Goal: Information Seeking & Learning: Understand process/instructions

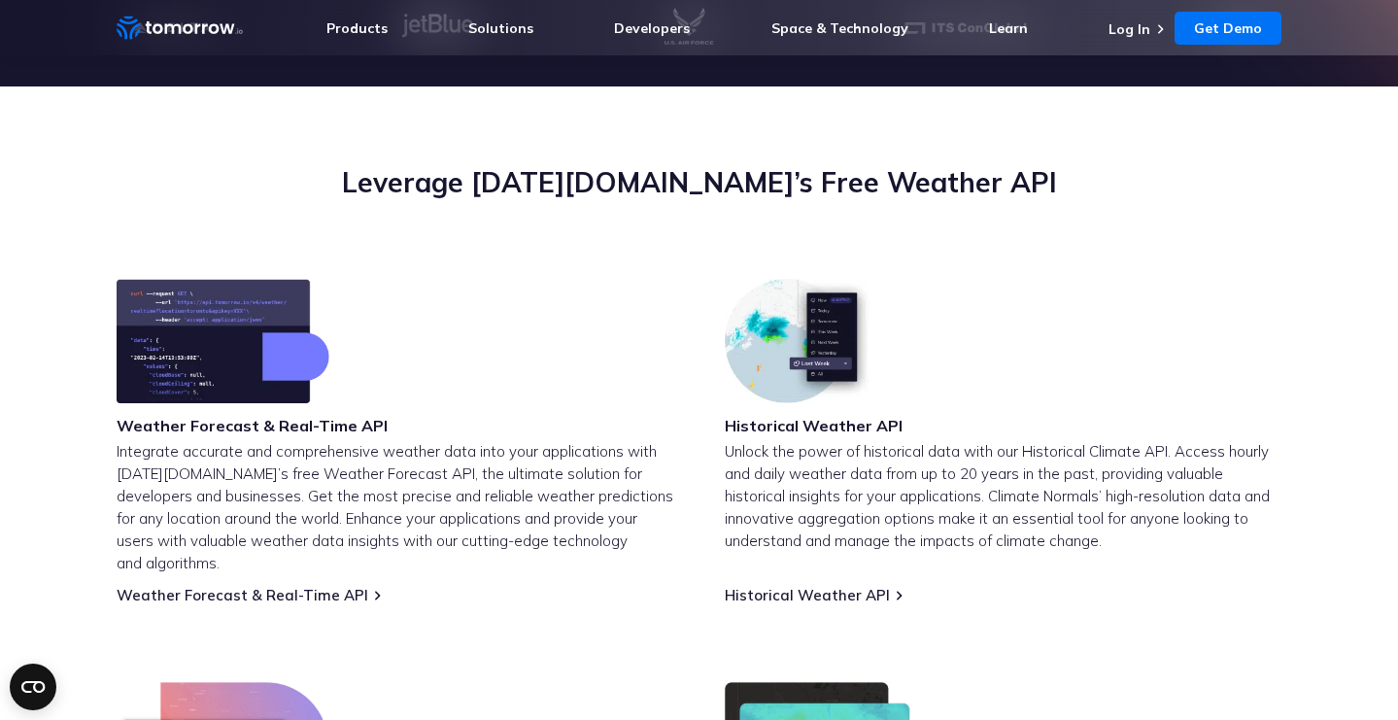
scroll to position [616, 0]
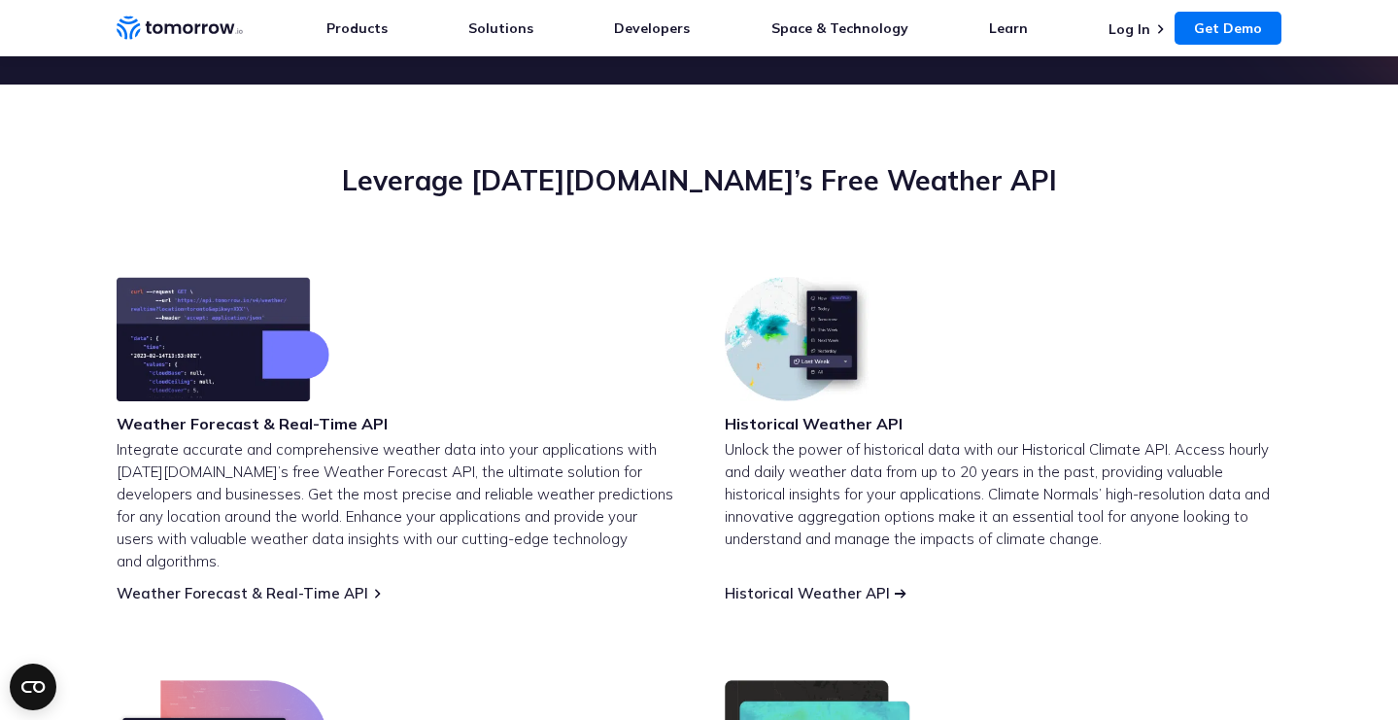
click at [761, 584] on link "Historical Weather API" at bounding box center [807, 593] width 165 height 18
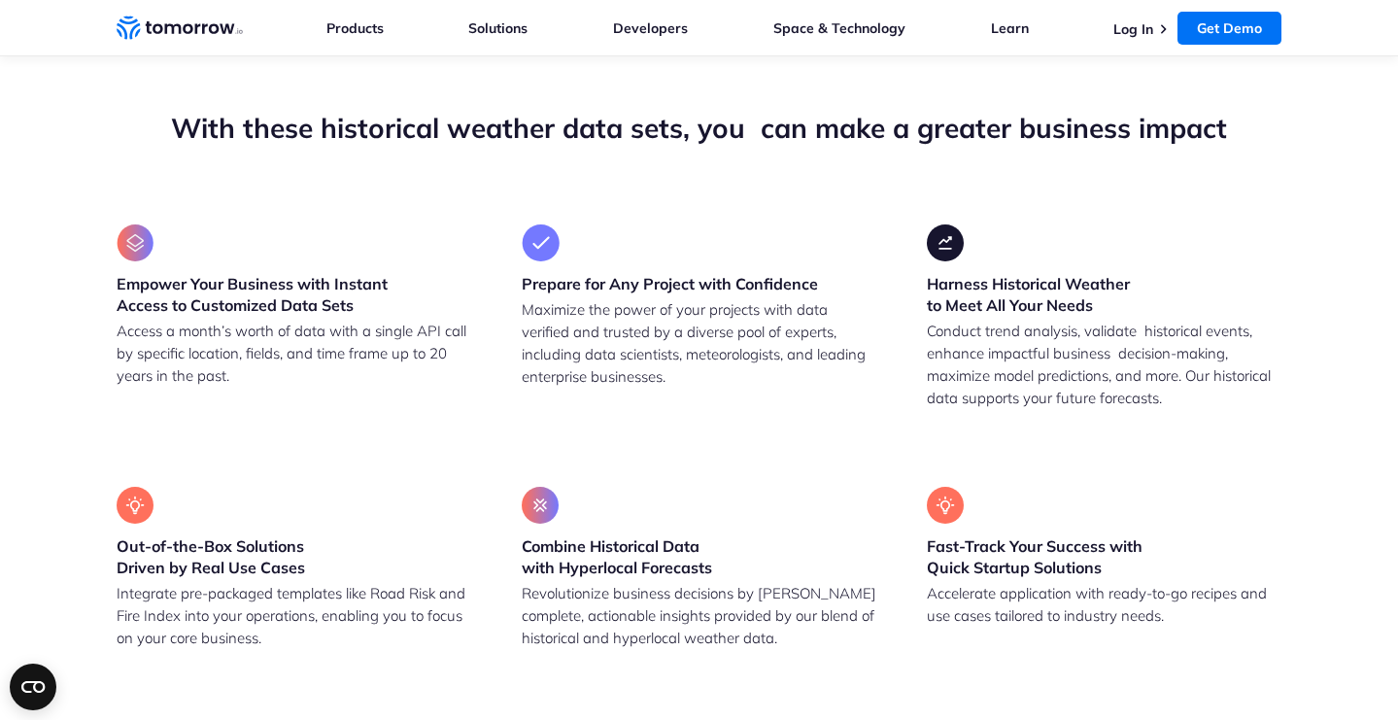
scroll to position [1456, 0]
click at [190, 608] on p "Integrate pre-packaged templates like Road Risk and Fire Index into your operat…" at bounding box center [294, 614] width 355 height 67
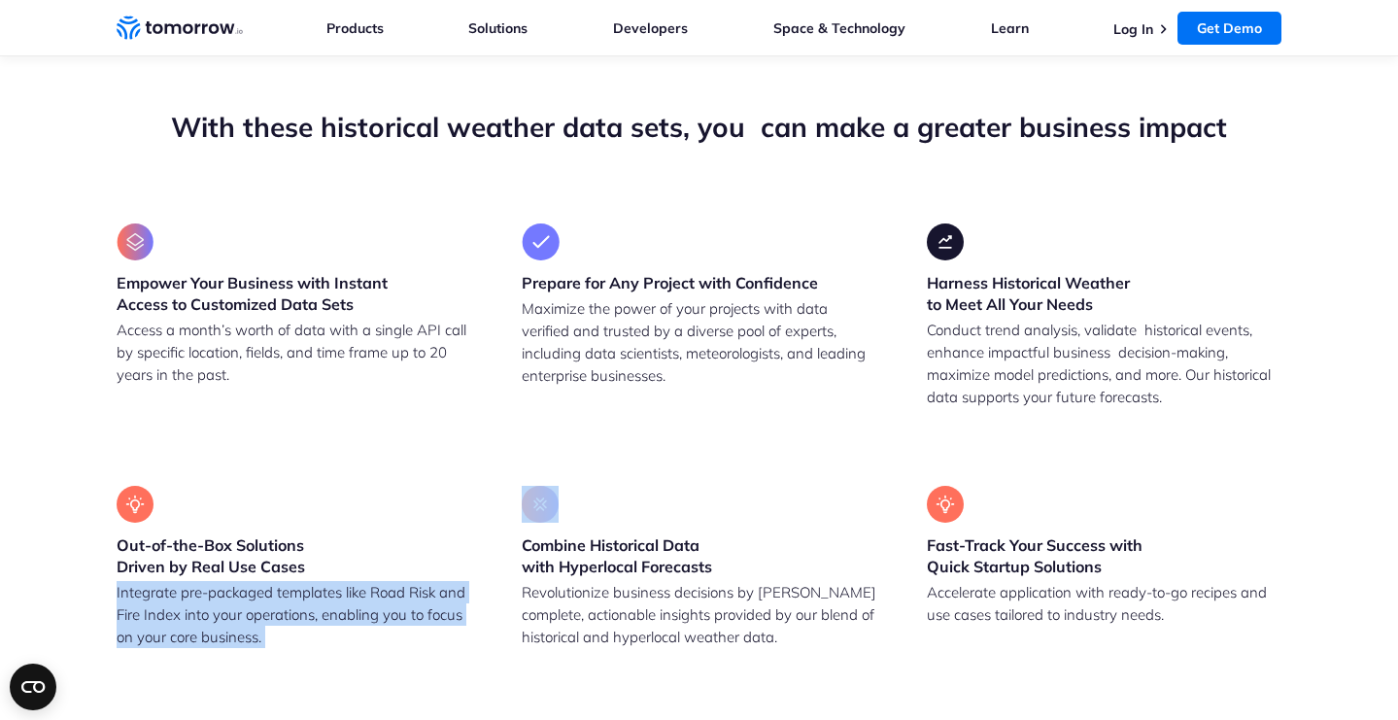
click at [190, 608] on p "Integrate pre-packaged templates like Road Risk and Fire Index into your operat…" at bounding box center [294, 614] width 355 height 67
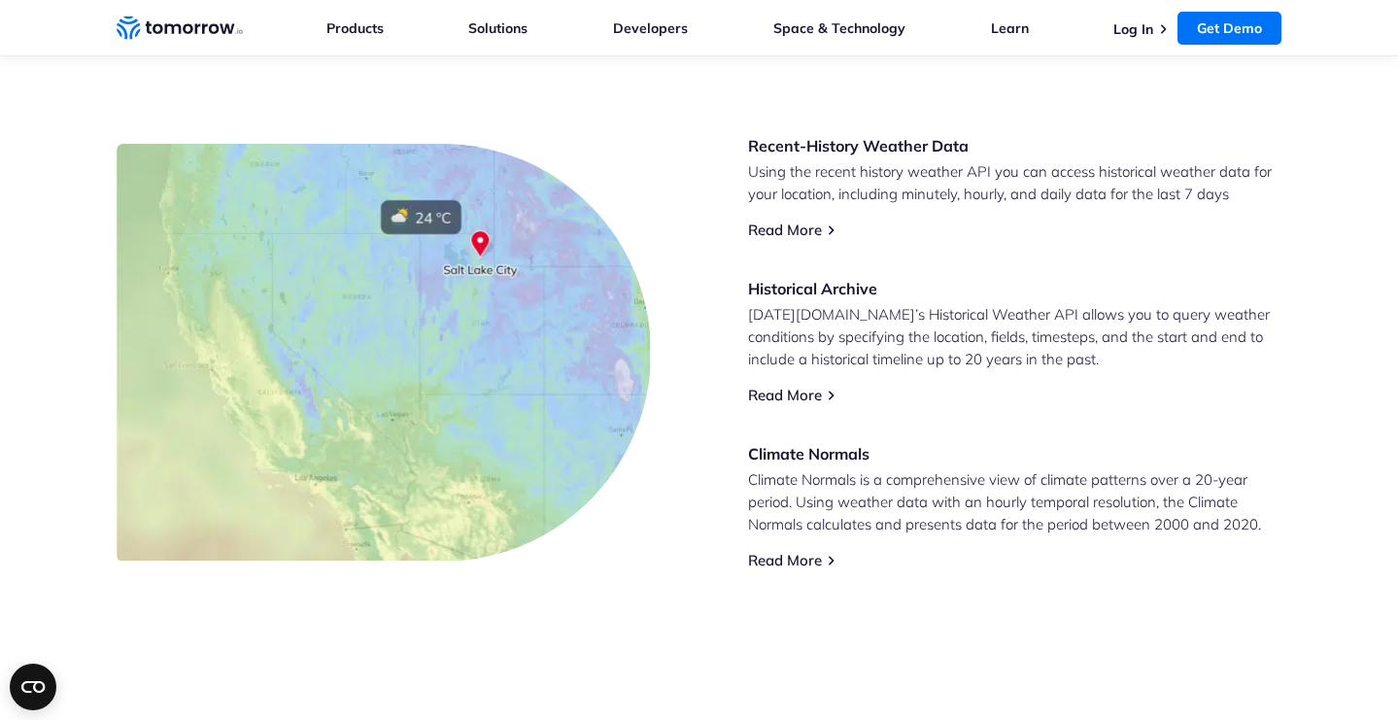
scroll to position [833, 0]
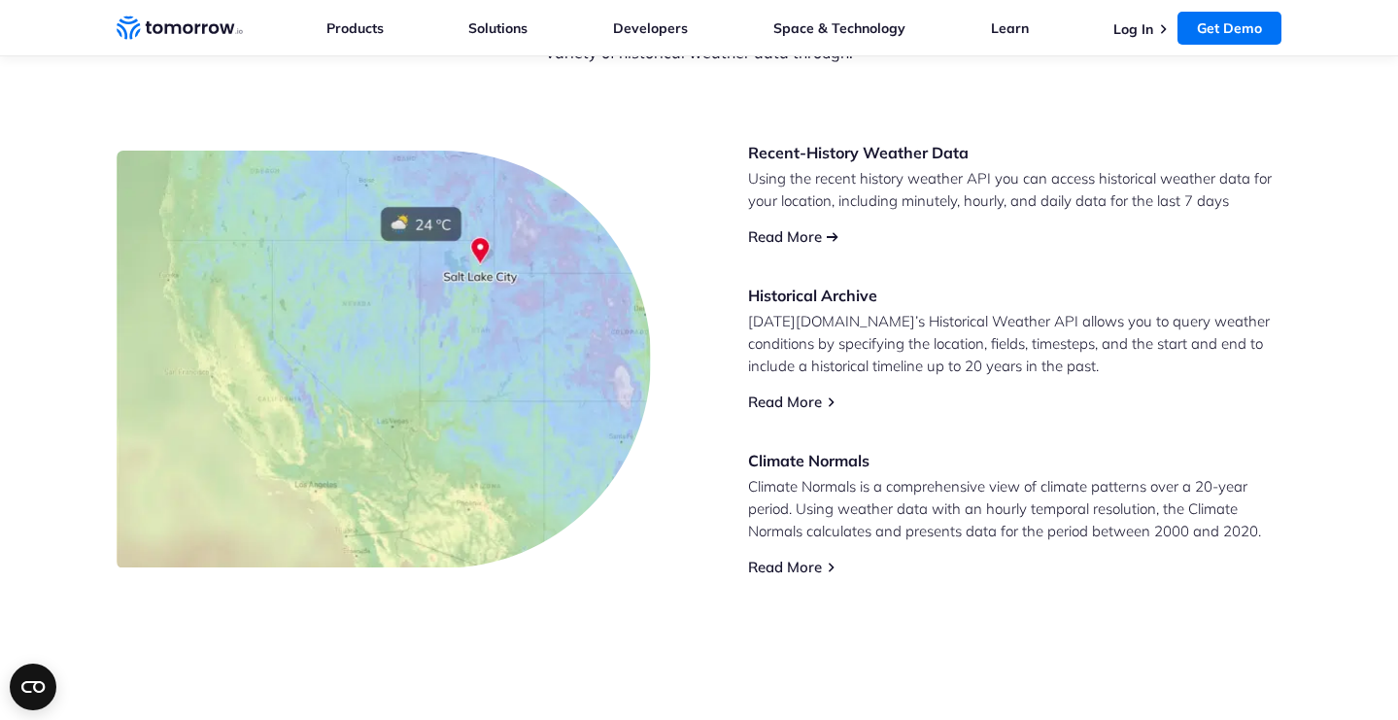
click at [795, 241] on link "Read More" at bounding box center [785, 236] width 74 height 18
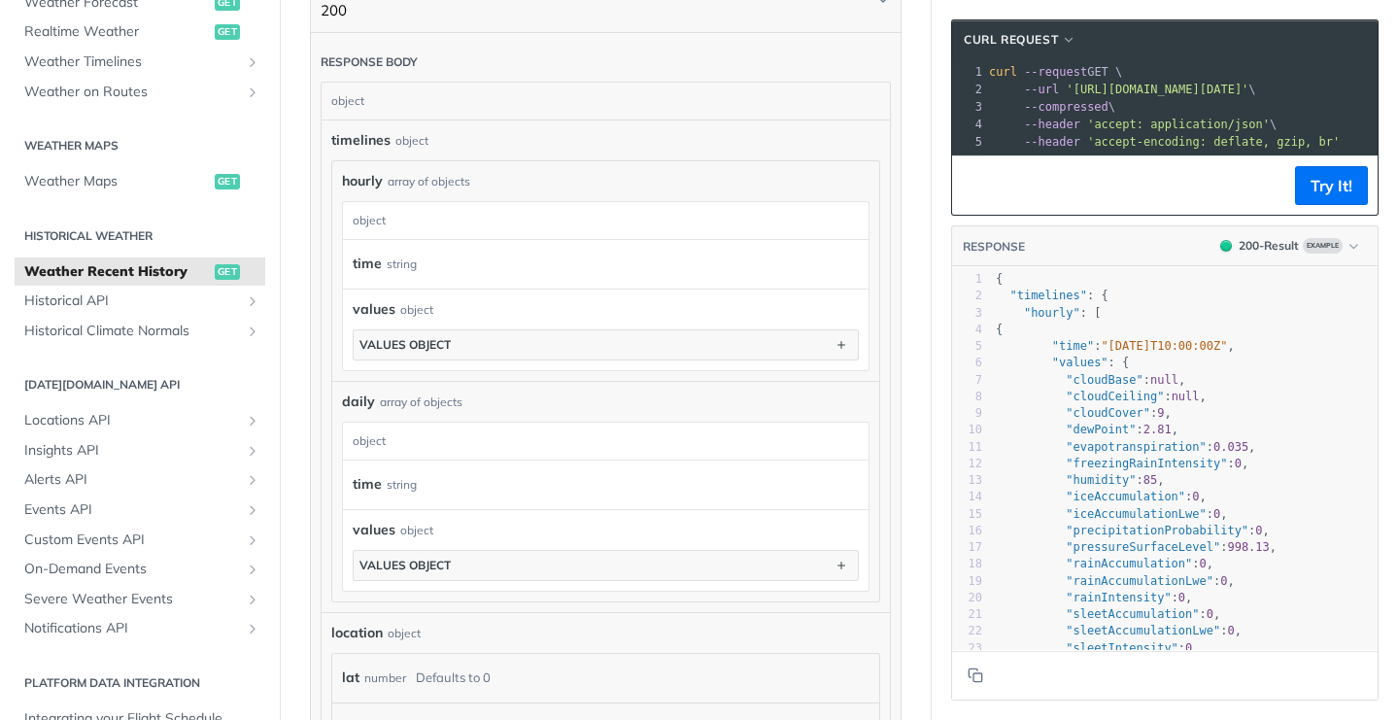
scroll to position [775, 0]
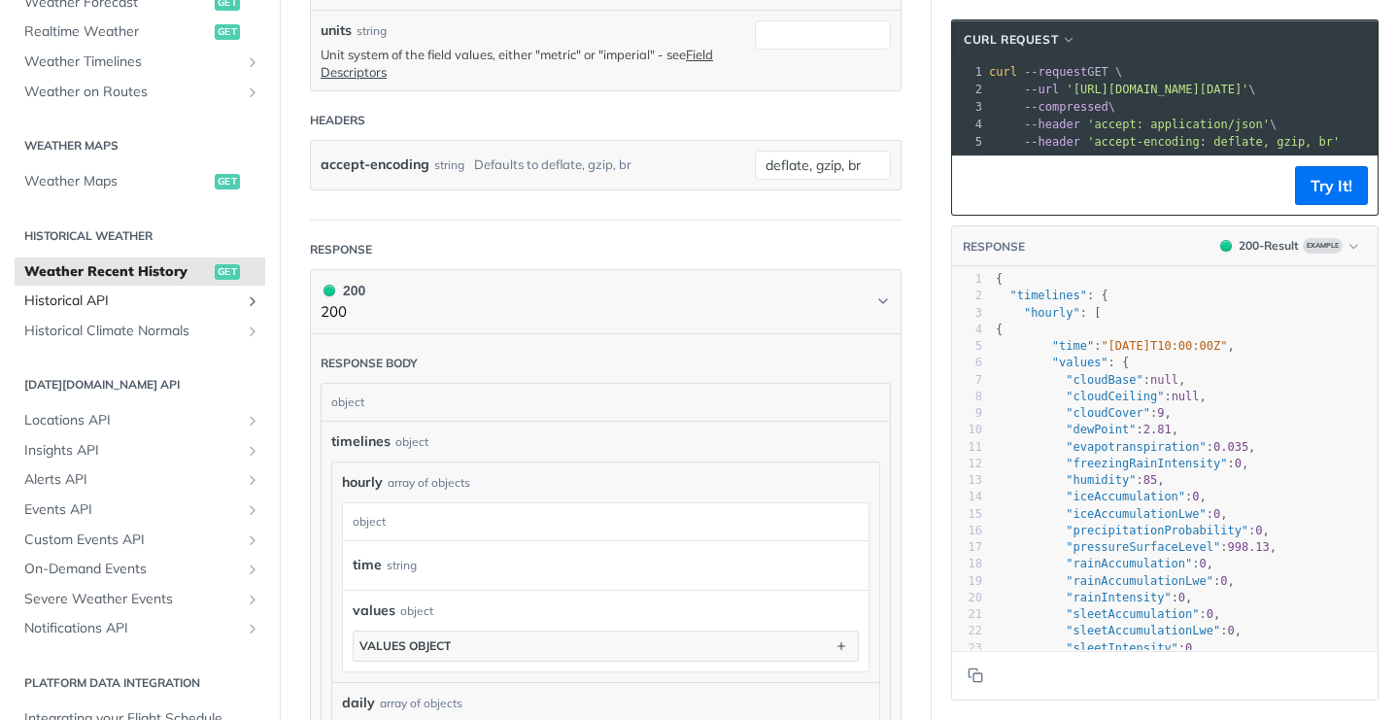
click at [208, 300] on span "Historical API" at bounding box center [132, 301] width 216 height 19
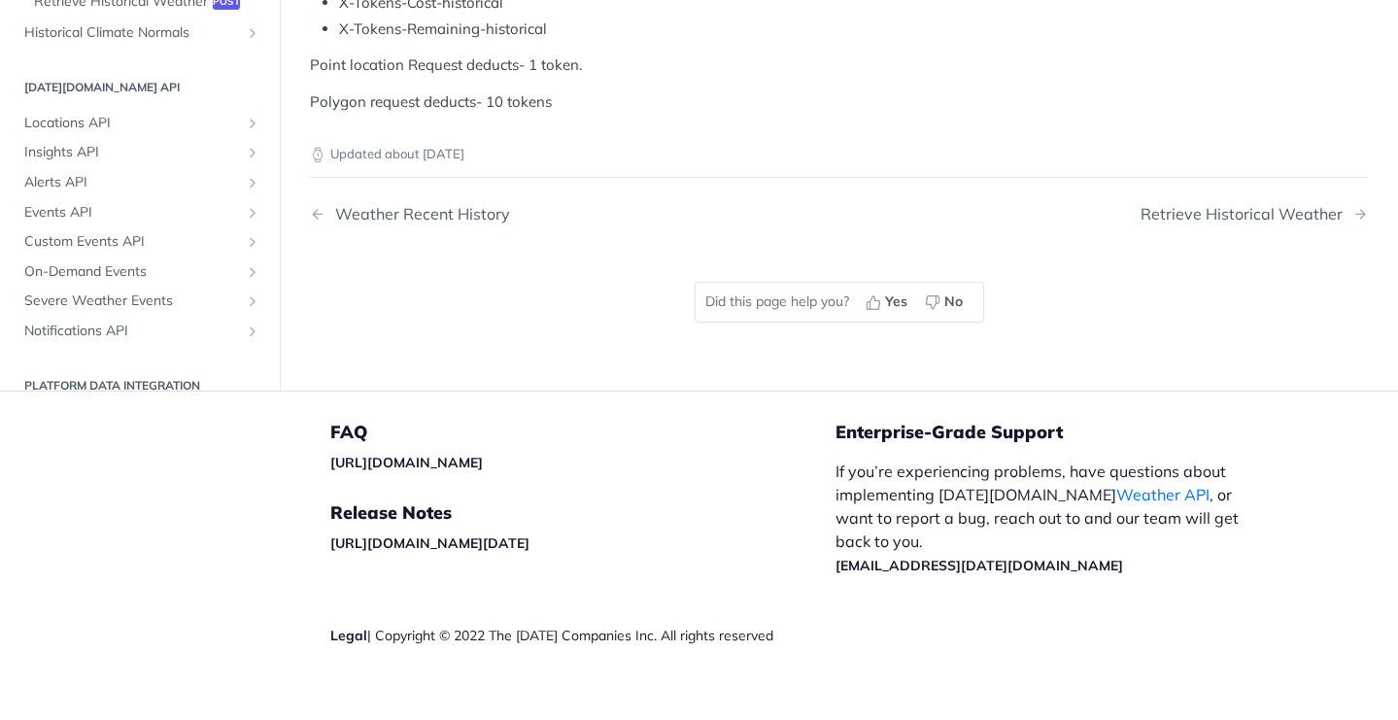
scroll to position [809, 0]
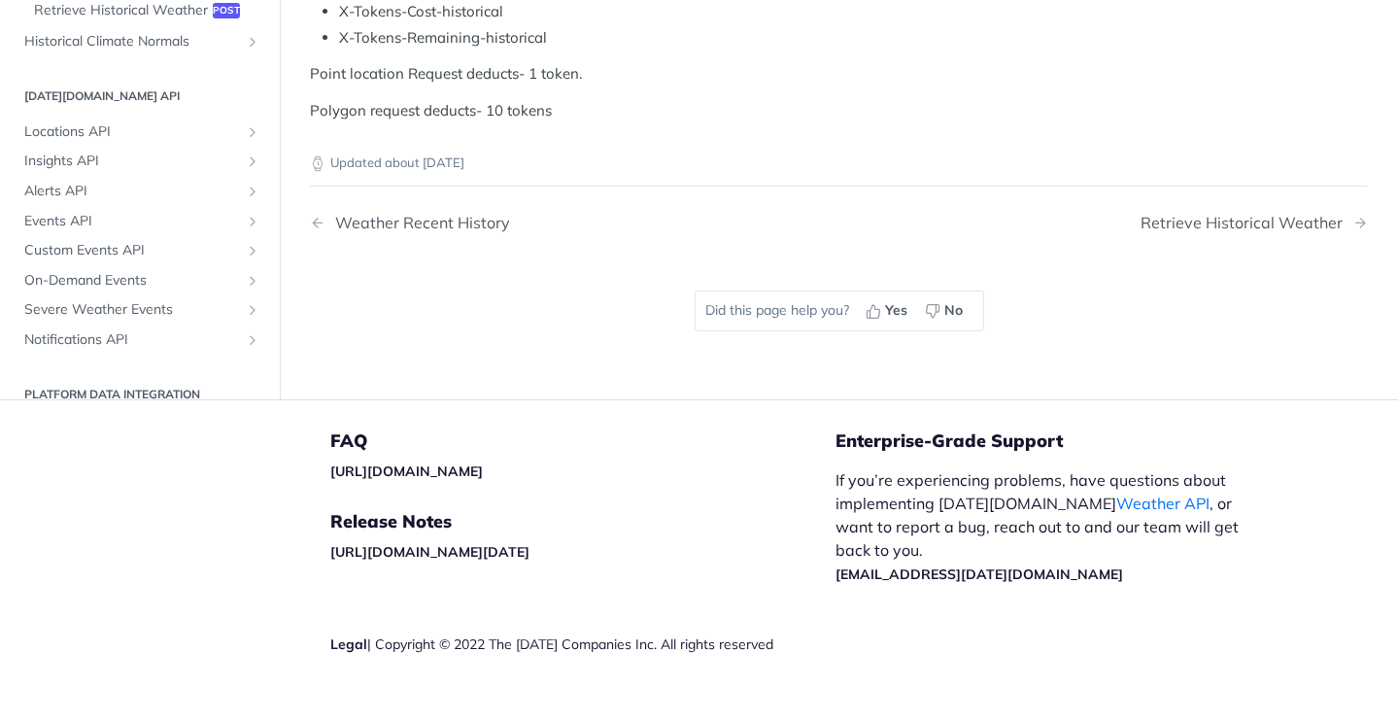
drag, startPoint x: 462, startPoint y: 413, endPoint x: 537, endPoint y: 411, distance: 75.8
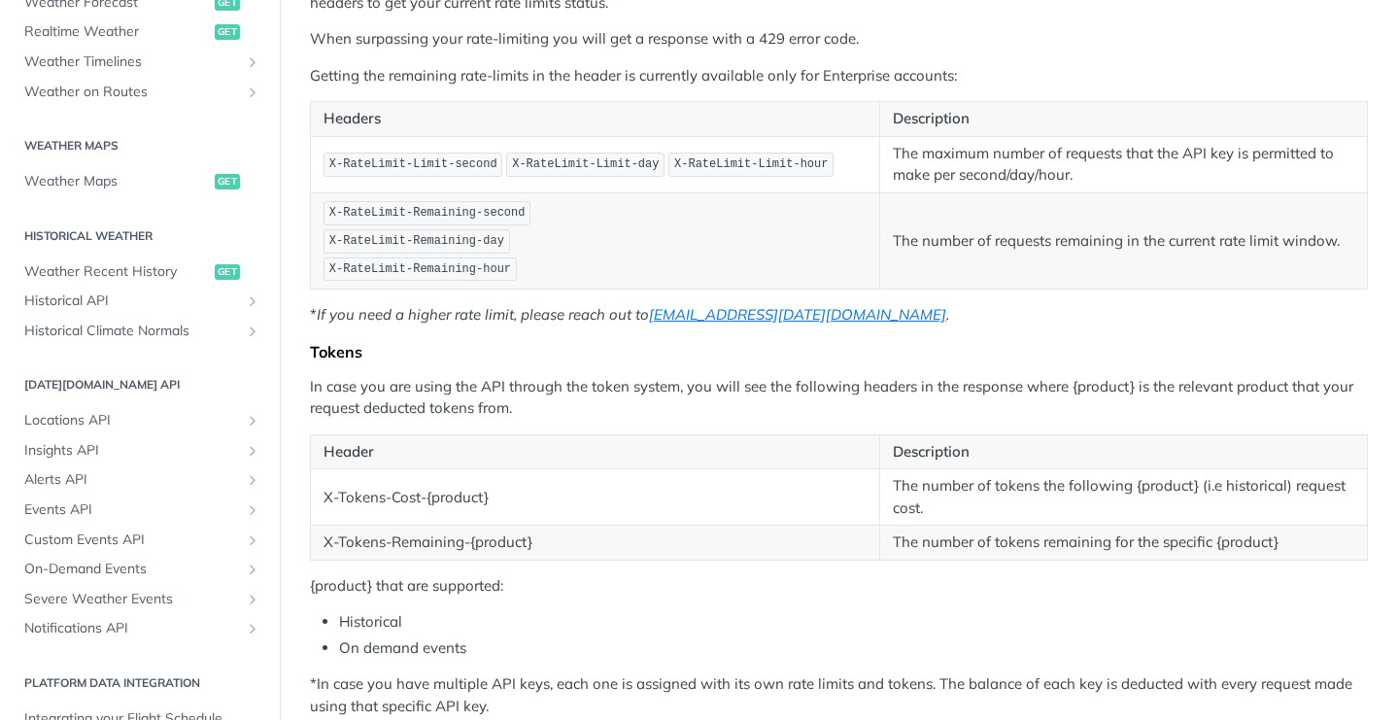
scroll to position [215, 0]
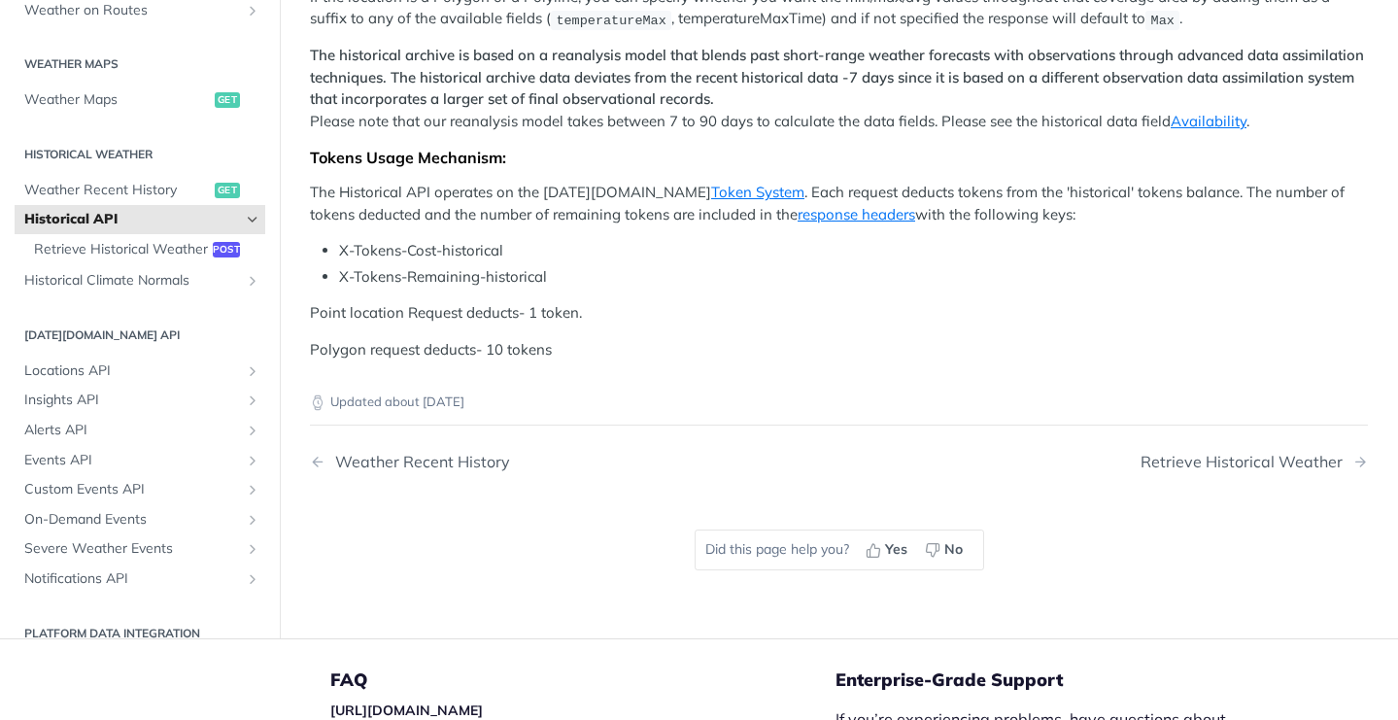
scroll to position [667, 0]
